Goal: Task Accomplishment & Management: Complete application form

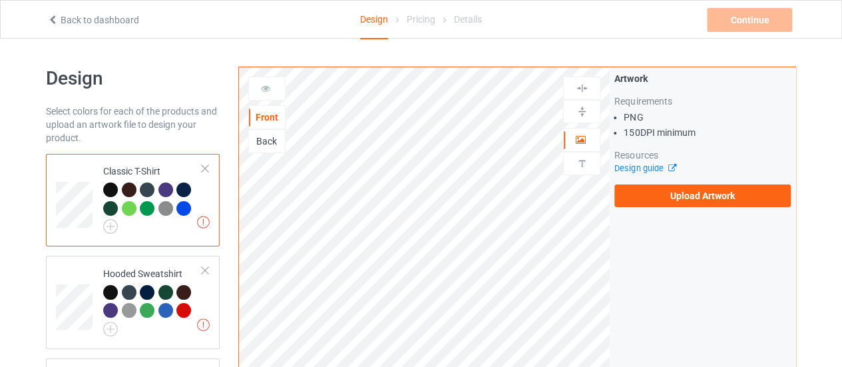
click at [707, 208] on div "Artwork Requirements PNG 150 DPI minimum Resources Design guide Upload Artwork" at bounding box center [703, 139] width 186 height 144
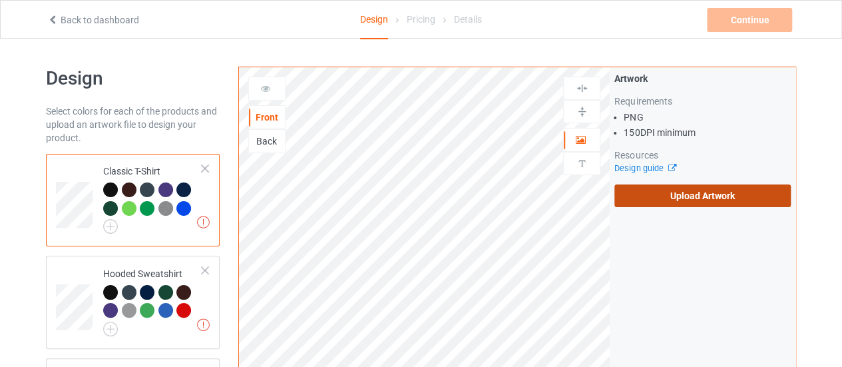
click at [698, 200] on label "Upload Artwork" at bounding box center [702, 195] width 176 height 23
click at [0, 0] on input "Upload Artwork" at bounding box center [0, 0] width 0 height 0
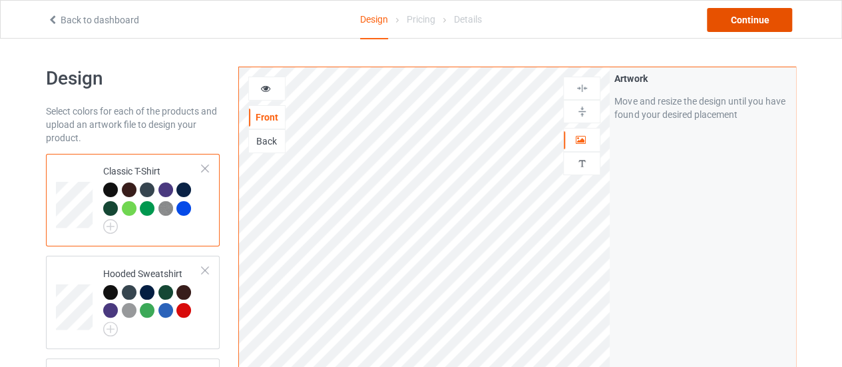
click at [754, 16] on div "Continue" at bounding box center [749, 20] width 85 height 24
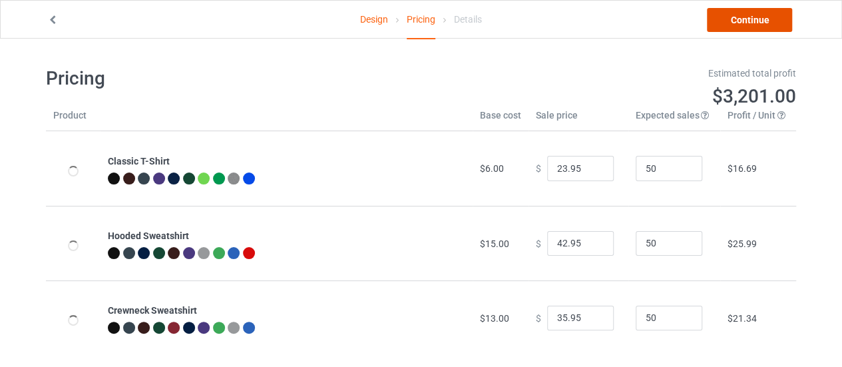
click at [755, 23] on link "Continue" at bounding box center [749, 20] width 85 height 24
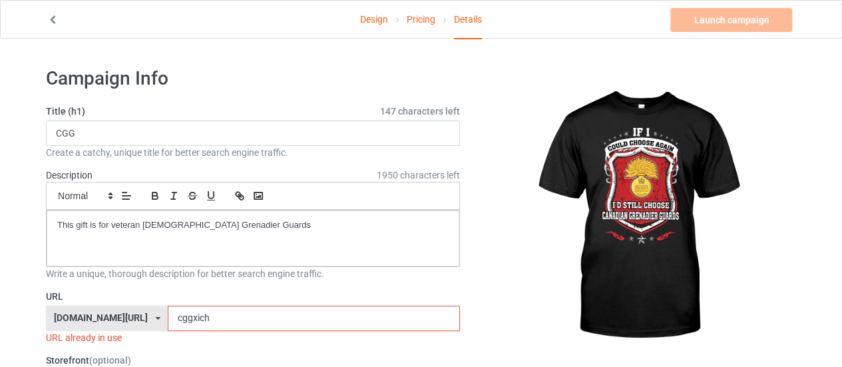
click at [190, 319] on input "cggxich" at bounding box center [314, 317] width 292 height 25
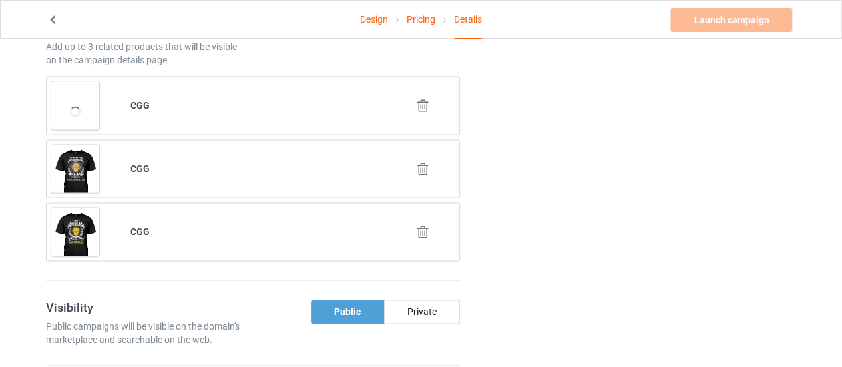
scroll to position [845, 0]
type input "cggchoose b"
click at [425, 163] on icon at bounding box center [423, 168] width 17 height 14
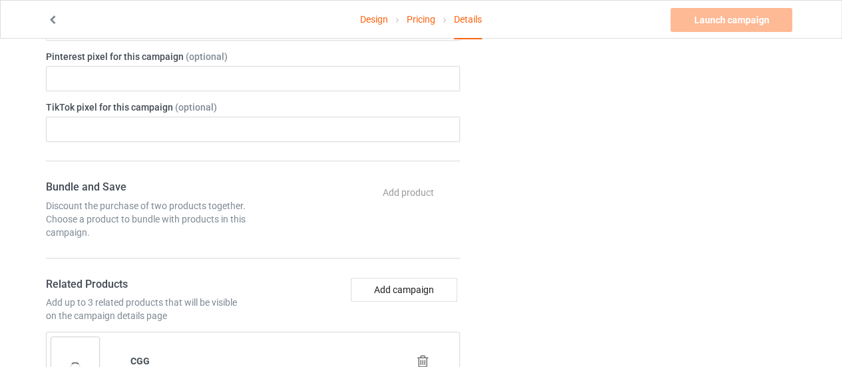
scroll to position [782, 0]
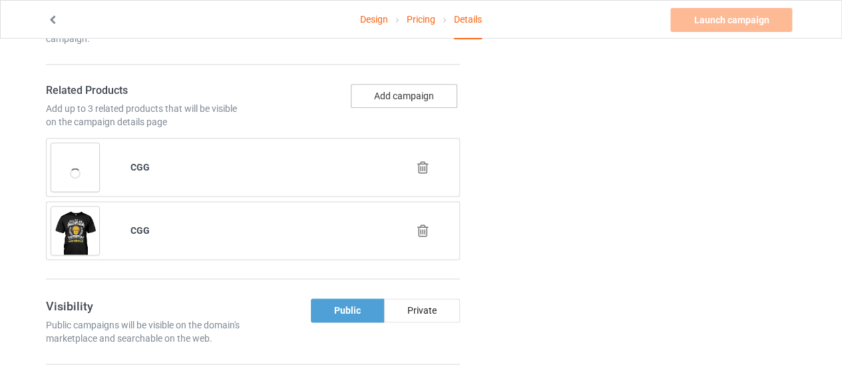
click at [397, 85] on button "Add campaign" at bounding box center [404, 96] width 106 height 24
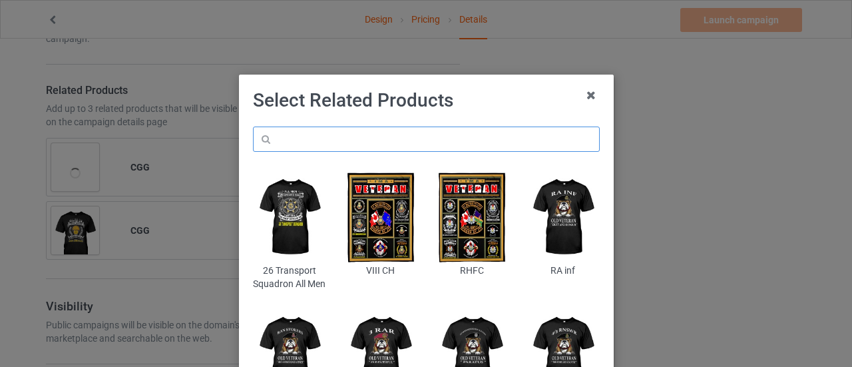
click at [346, 132] on input "text" at bounding box center [426, 138] width 347 height 25
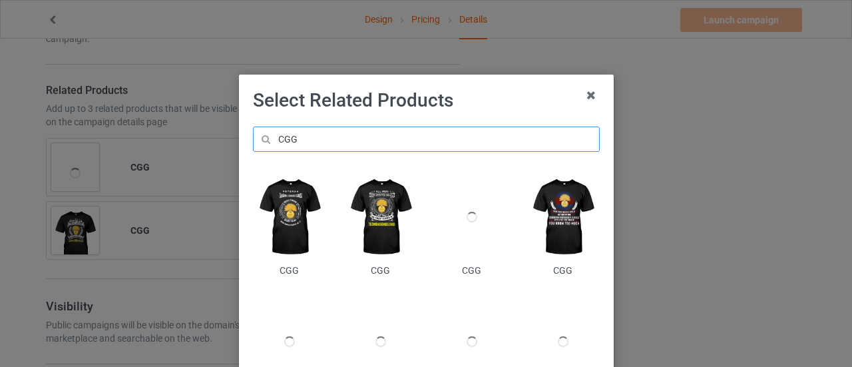
type input "CGG"
click at [373, 244] on img at bounding box center [380, 217] width 73 height 91
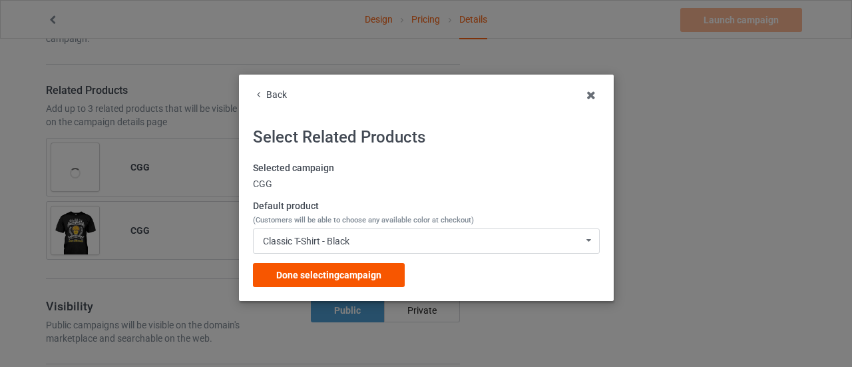
click at [361, 279] on span "Done selecting campaign" at bounding box center [328, 275] width 105 height 11
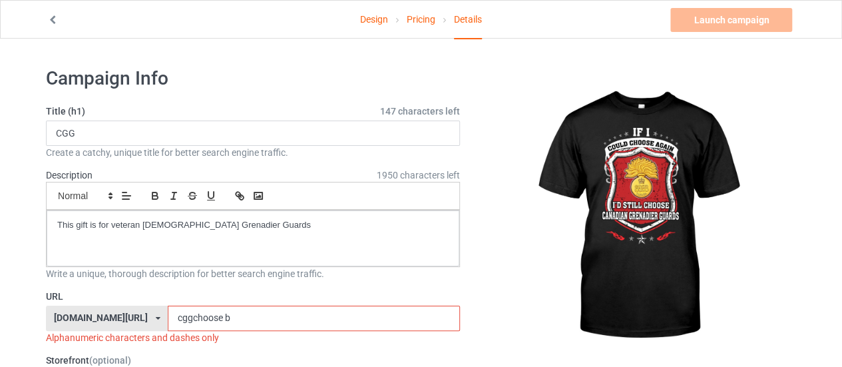
click at [208, 320] on input "cggchoose b" at bounding box center [314, 317] width 292 height 25
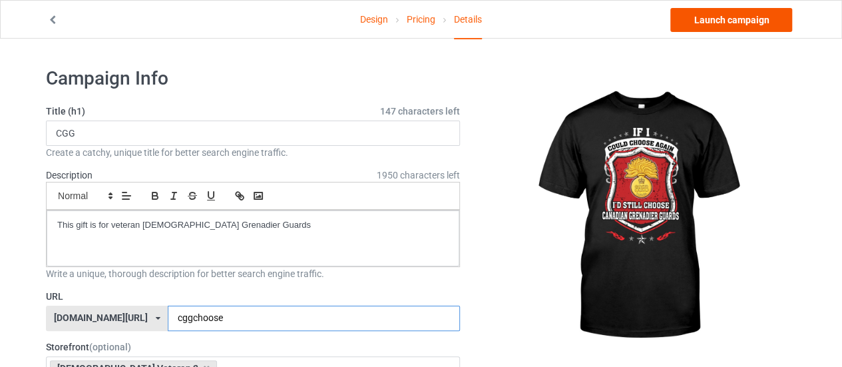
type input "cggchoose"
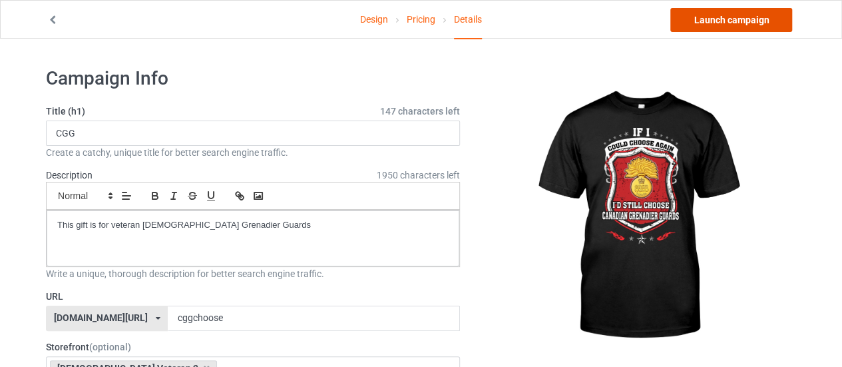
click at [690, 30] on link "Launch campaign" at bounding box center [731, 20] width 122 height 24
